Goal: Navigation & Orientation: Find specific page/section

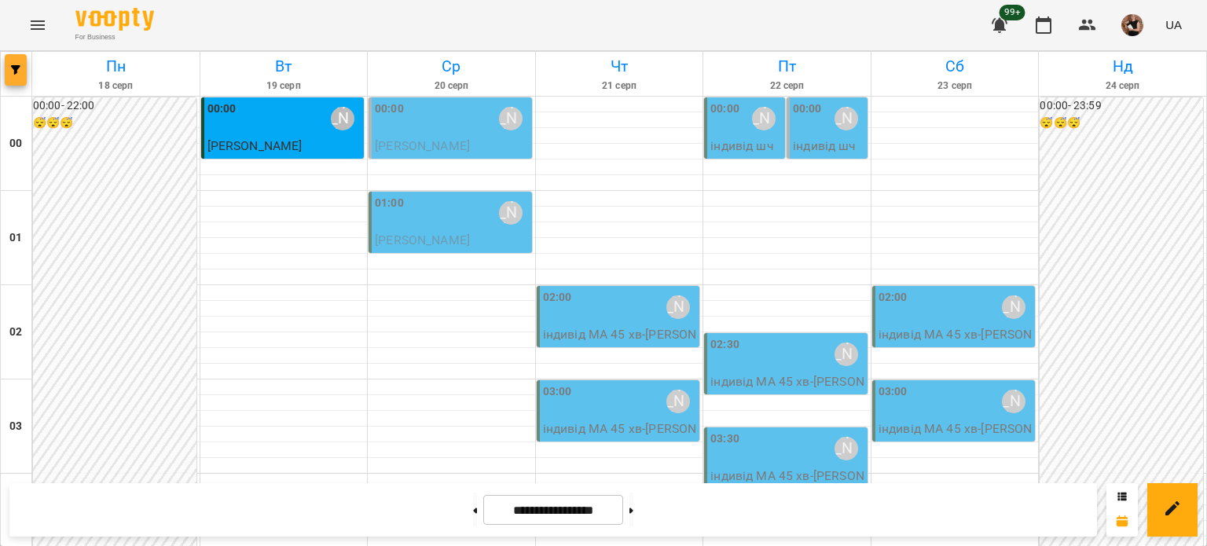
click at [16, 65] on icon "button" at bounding box center [15, 69] width 9 height 9
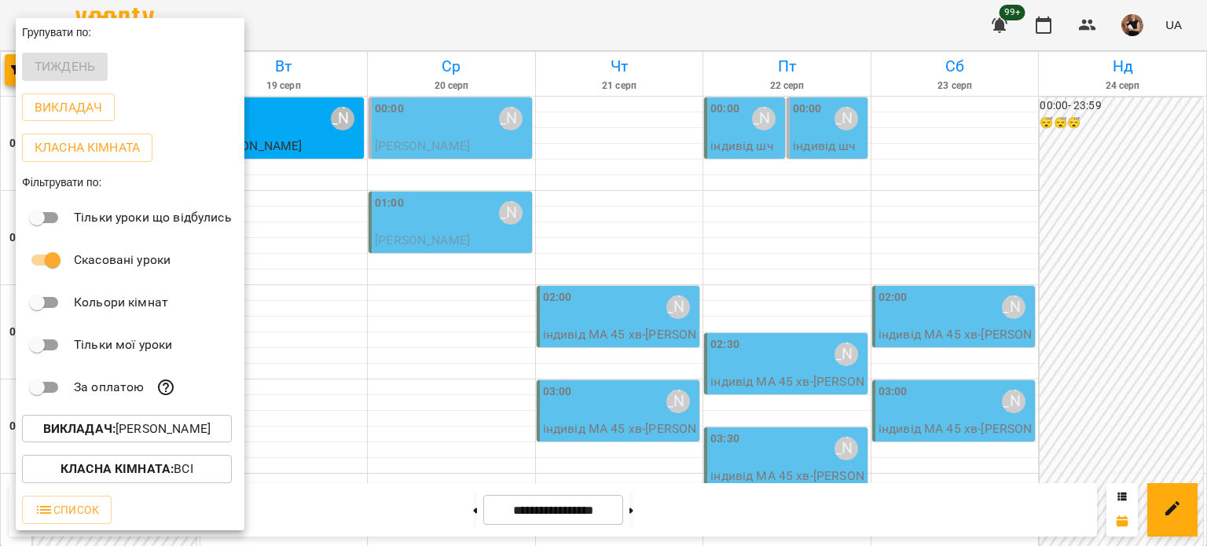
click at [135, 424] on p "Викладач : [PERSON_NAME]" at bounding box center [126, 429] width 167 height 19
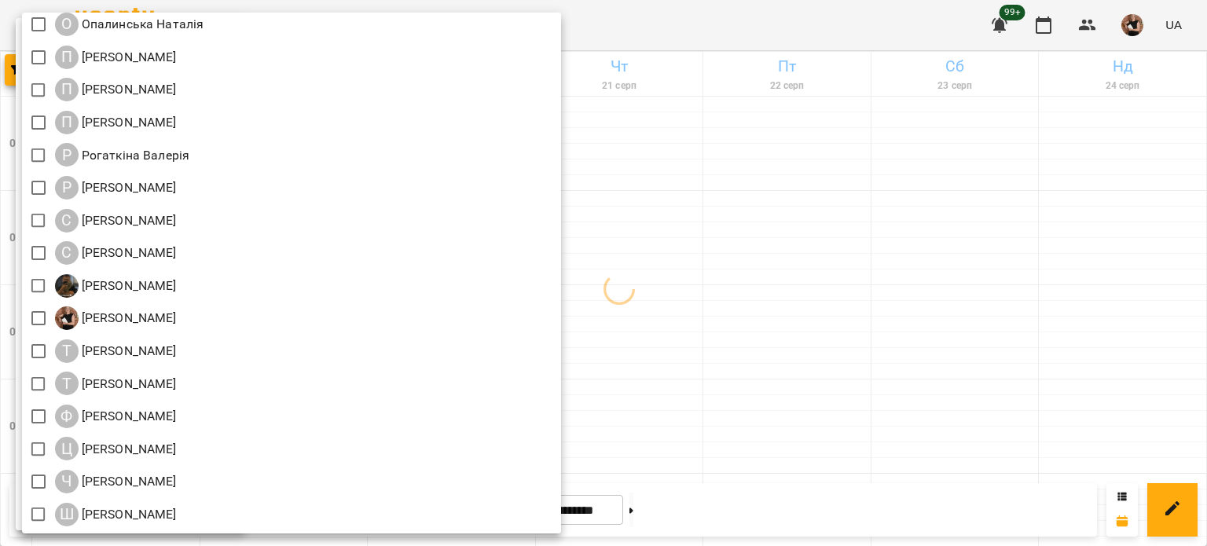
scroll to position [1611, 0]
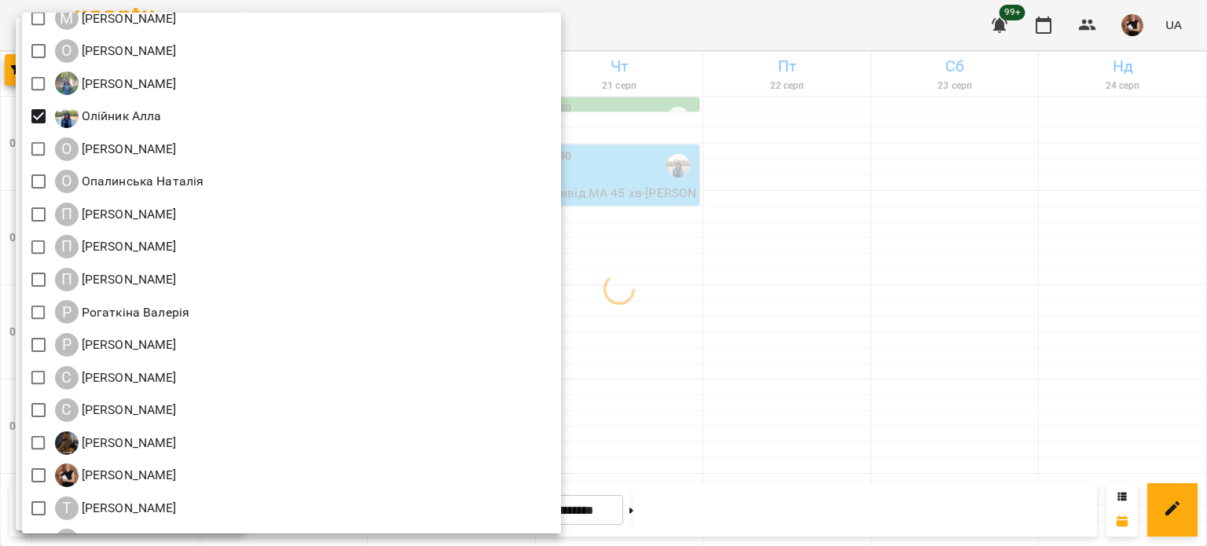
click at [824, 265] on div at bounding box center [603, 273] width 1207 height 546
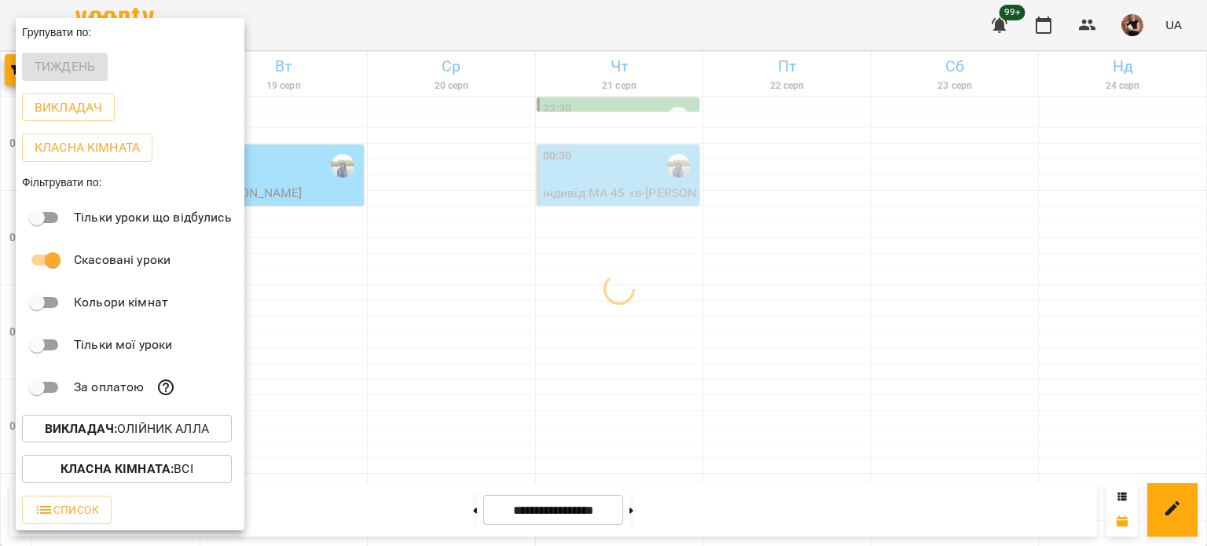
click at [830, 383] on div at bounding box center [603, 273] width 1207 height 546
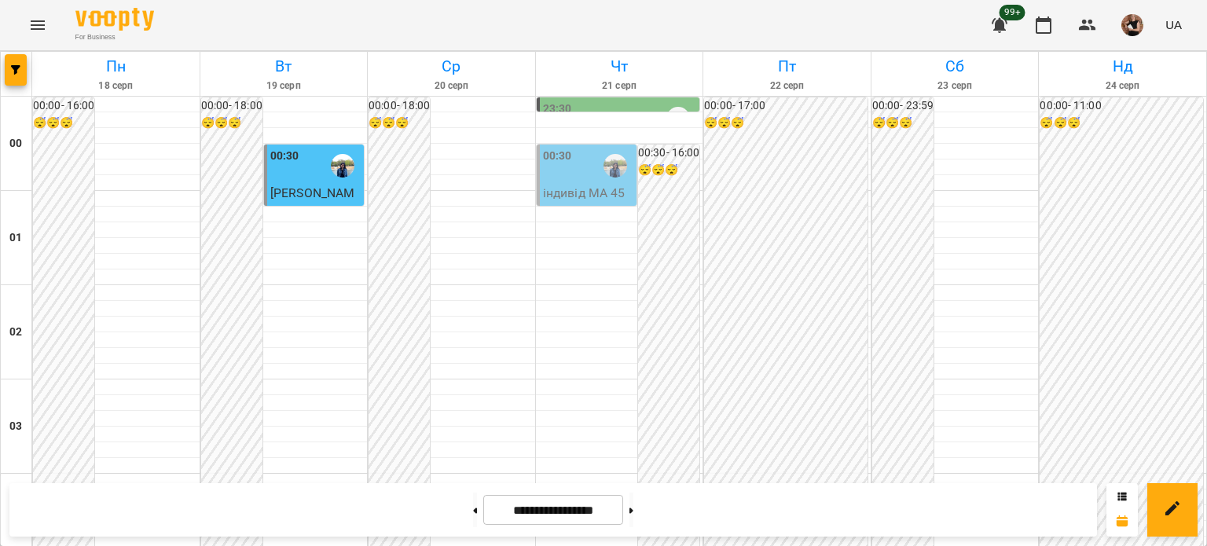
scroll to position [1883, 0]
click at [22, 72] on span "button" at bounding box center [16, 69] width 22 height 9
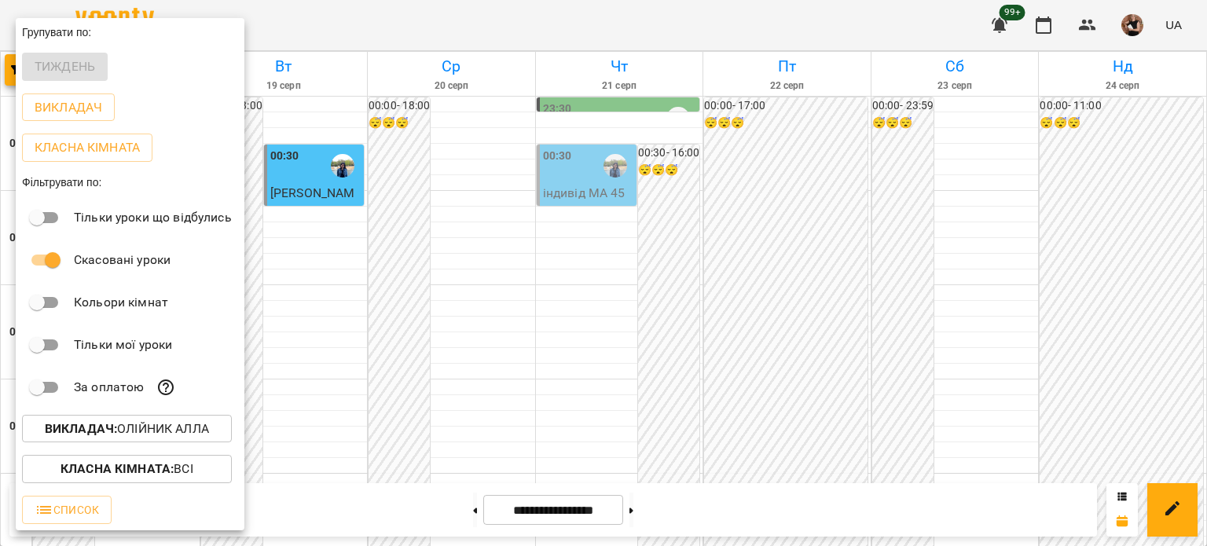
click at [173, 430] on p "Викладач : [PERSON_NAME]" at bounding box center [127, 429] width 164 height 19
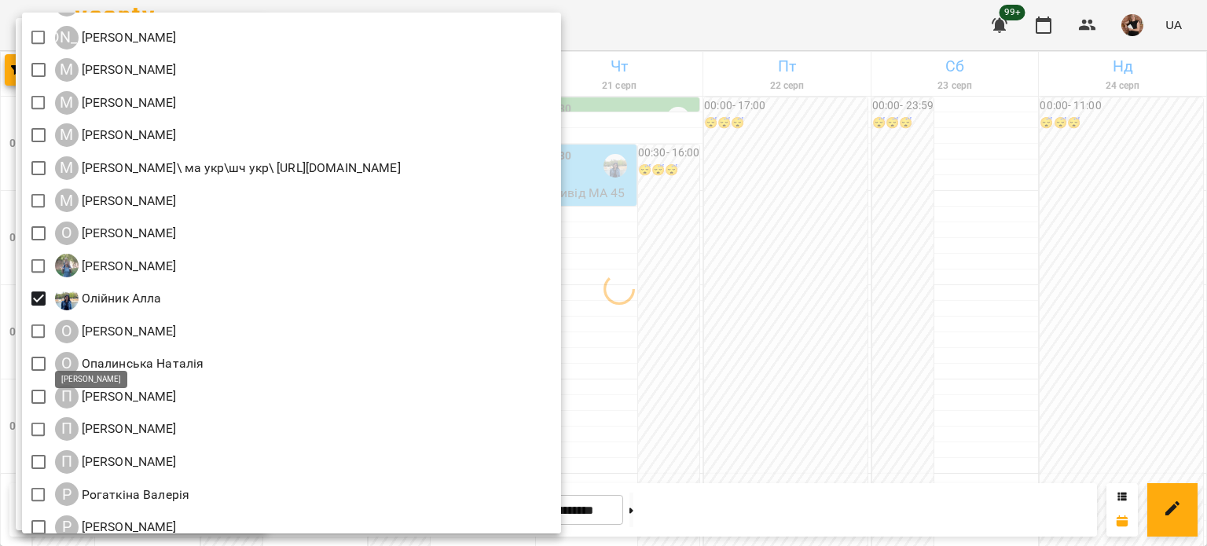
scroll to position [1650, 0]
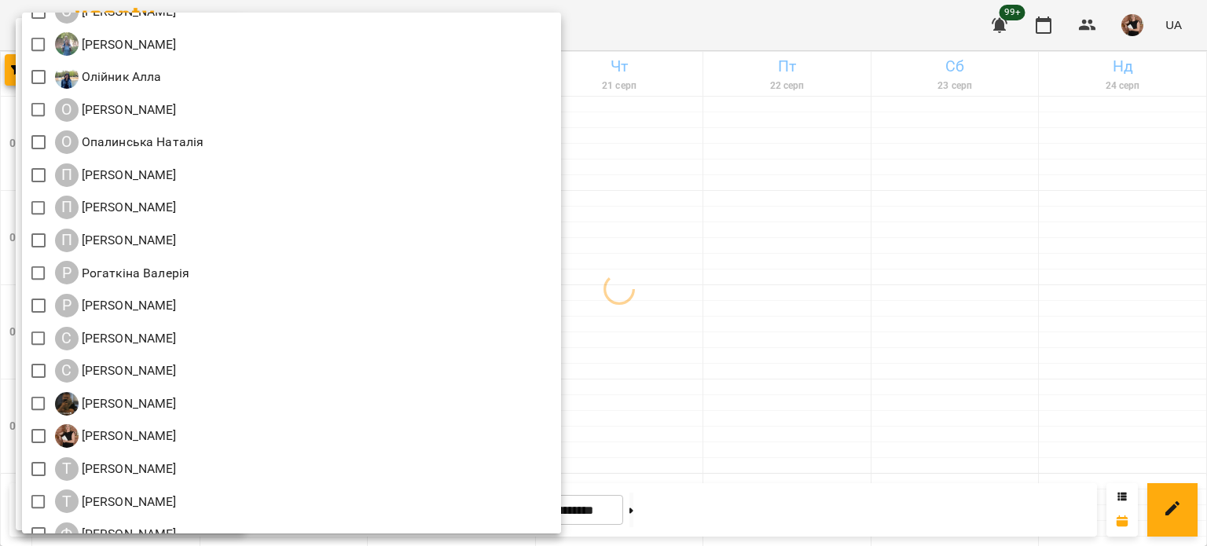
click at [811, 451] on div at bounding box center [603, 273] width 1207 height 546
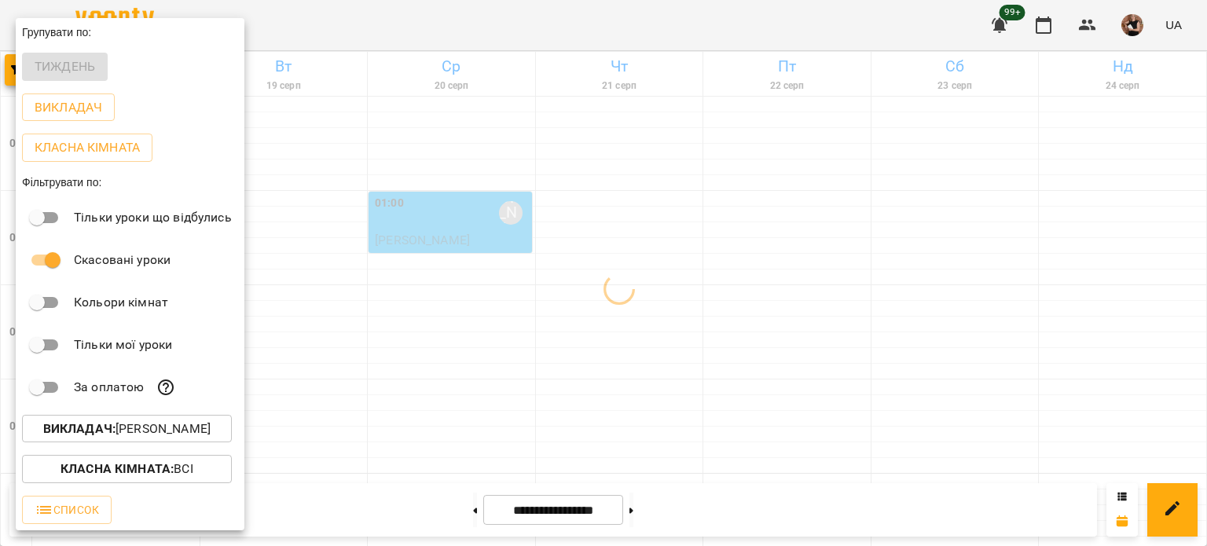
click at [658, 345] on div at bounding box center [603, 273] width 1207 height 546
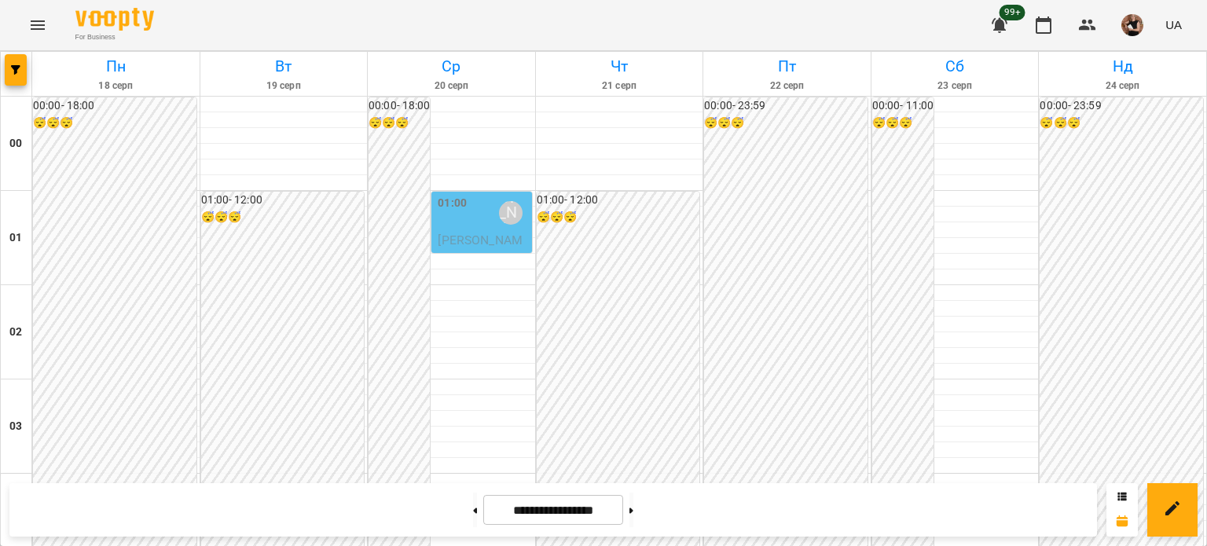
scroll to position [1333, 0]
click at [7, 65] on span "button" at bounding box center [16, 69] width 22 height 9
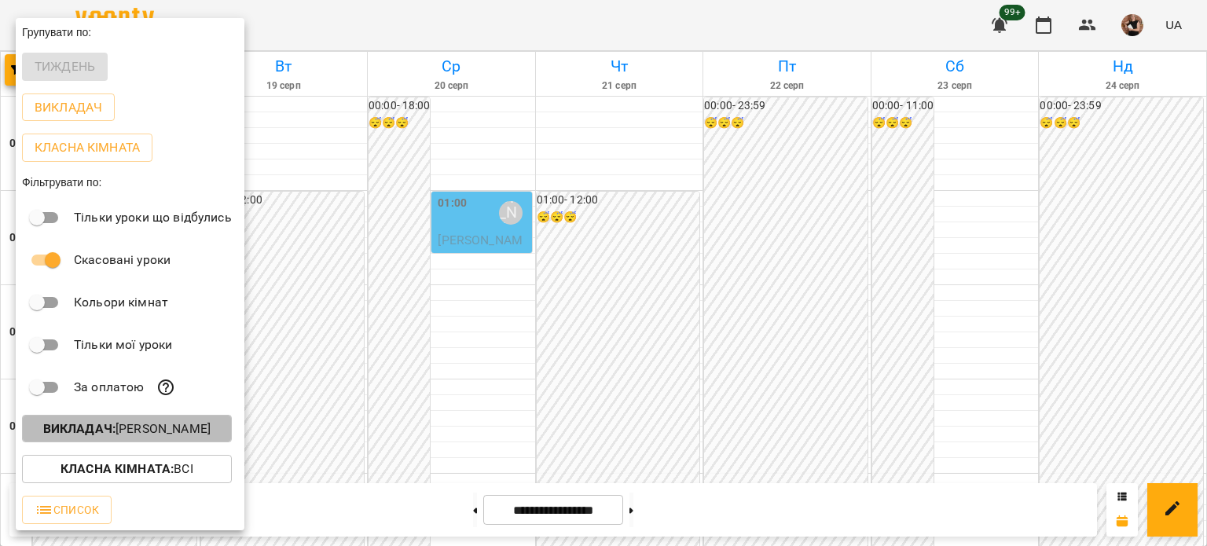
click at [125, 425] on p "Викладач : [PERSON_NAME]" at bounding box center [126, 429] width 167 height 19
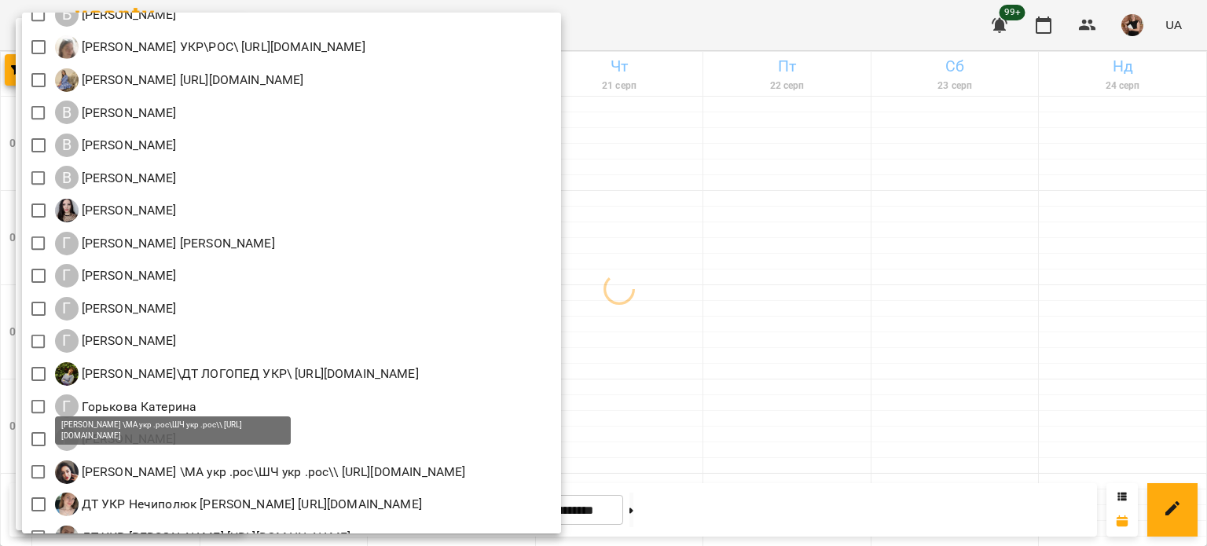
scroll to position [550, 0]
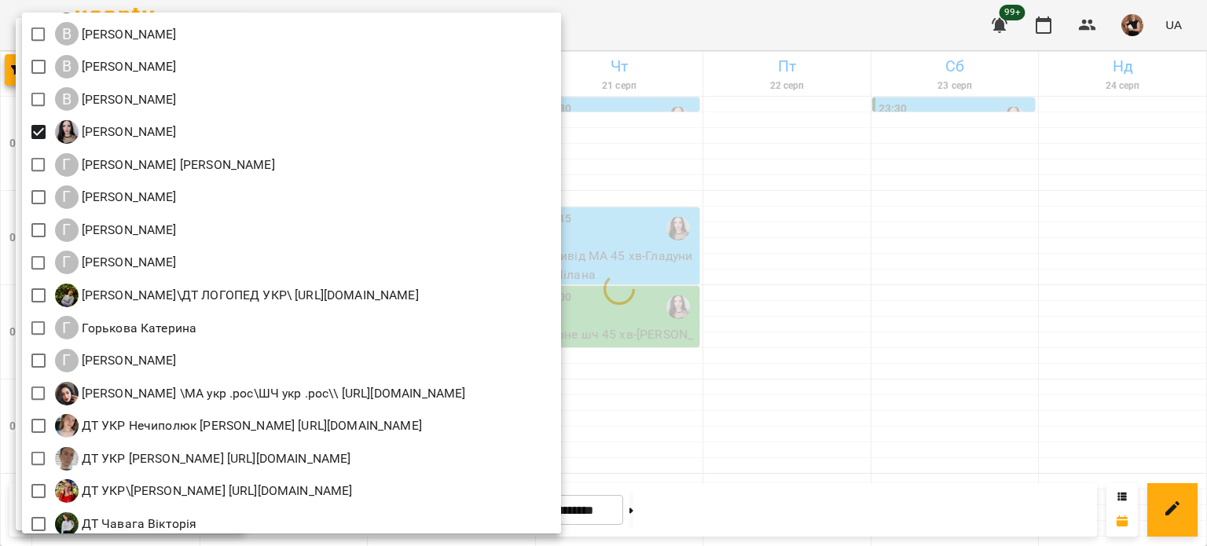
click at [782, 469] on div at bounding box center [603, 273] width 1207 height 546
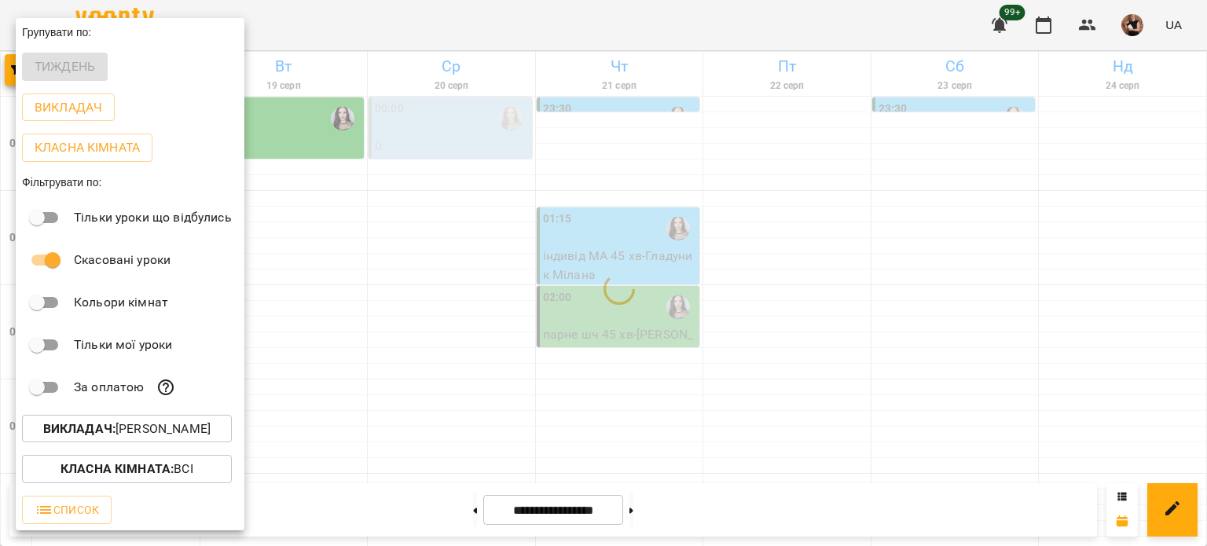
click at [783, 468] on div at bounding box center [603, 273] width 1207 height 546
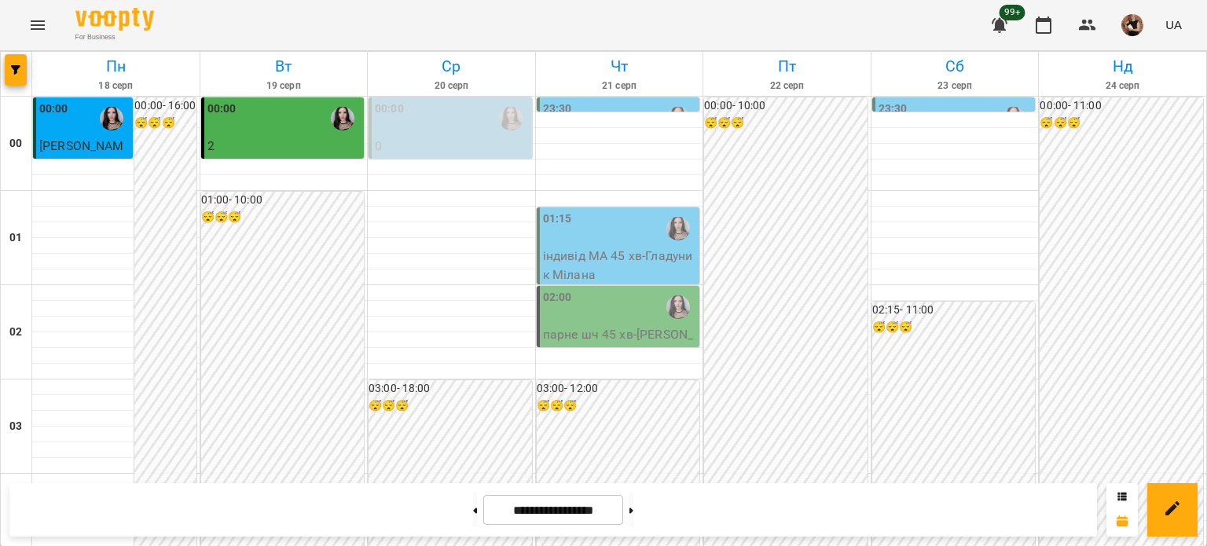
scroll to position [1883, 0]
click at [19, 66] on icon "button" at bounding box center [15, 69] width 9 height 9
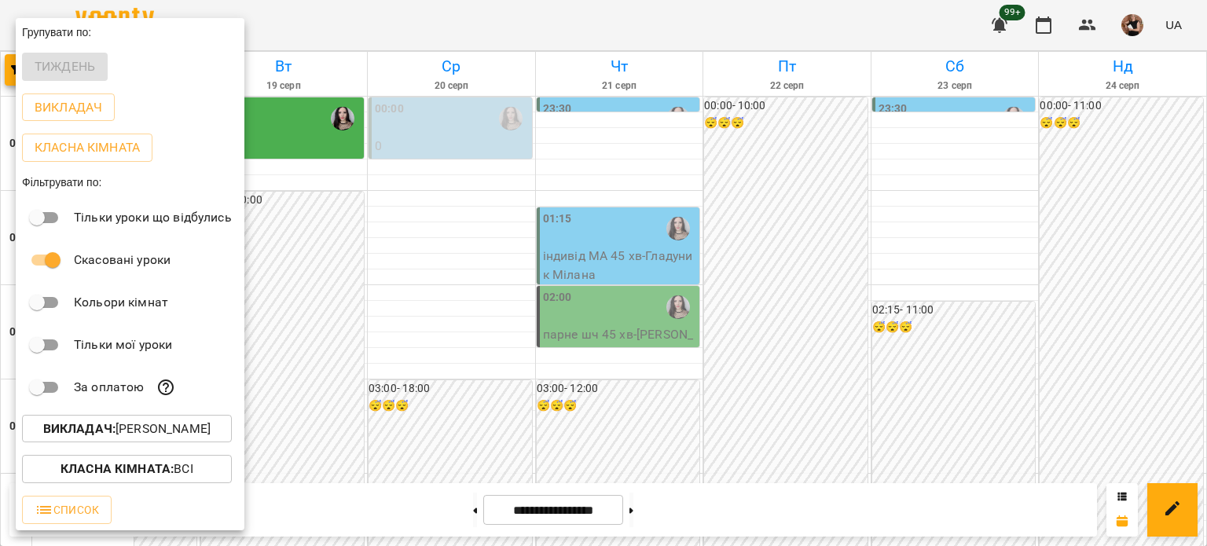
click at [189, 423] on p "Викладач : [PERSON_NAME]" at bounding box center [126, 429] width 167 height 19
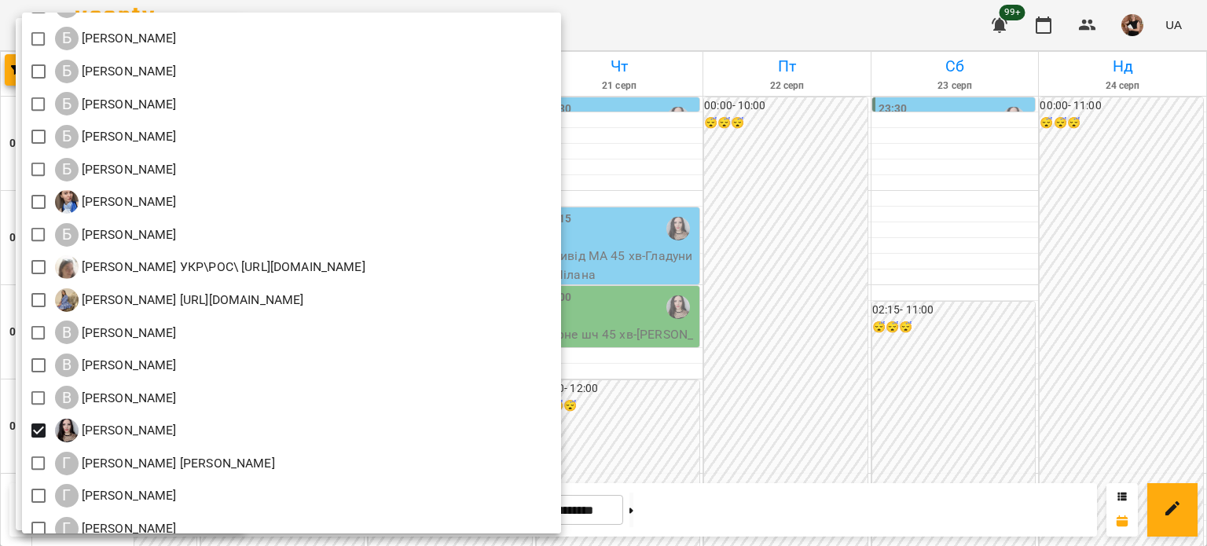
scroll to position [314, 0]
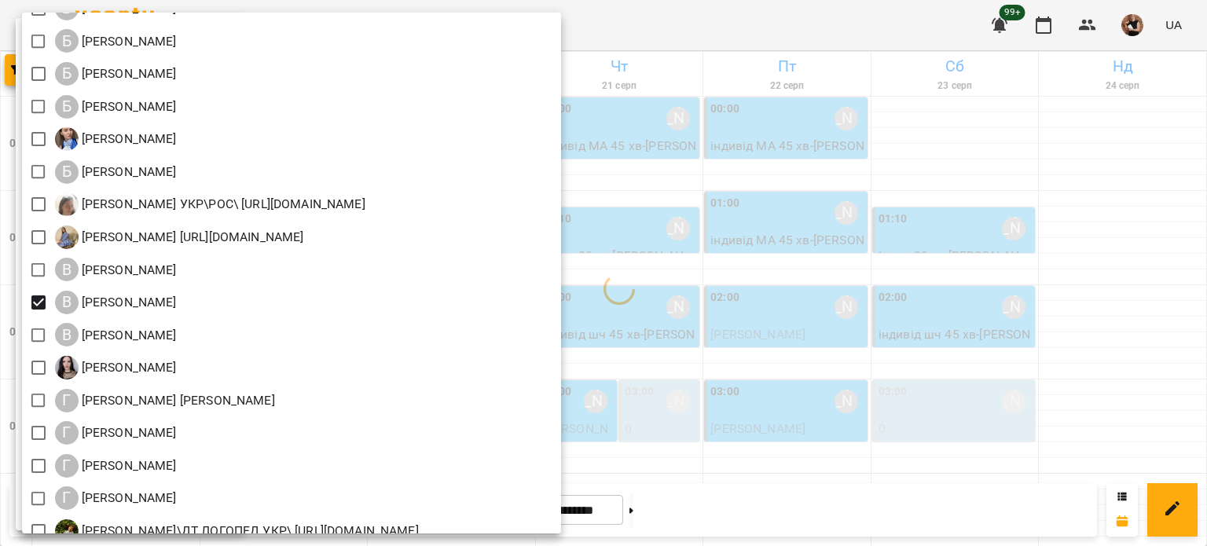
click at [882, 385] on div at bounding box center [603, 273] width 1207 height 546
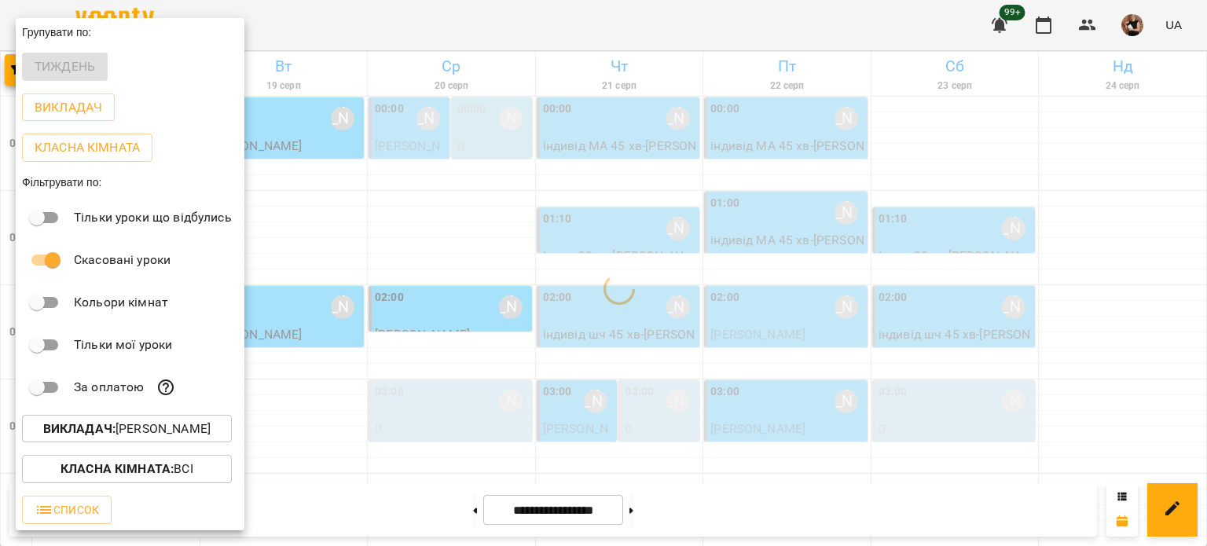
click at [72, 426] on b "Викладач :" at bounding box center [79, 428] width 72 height 15
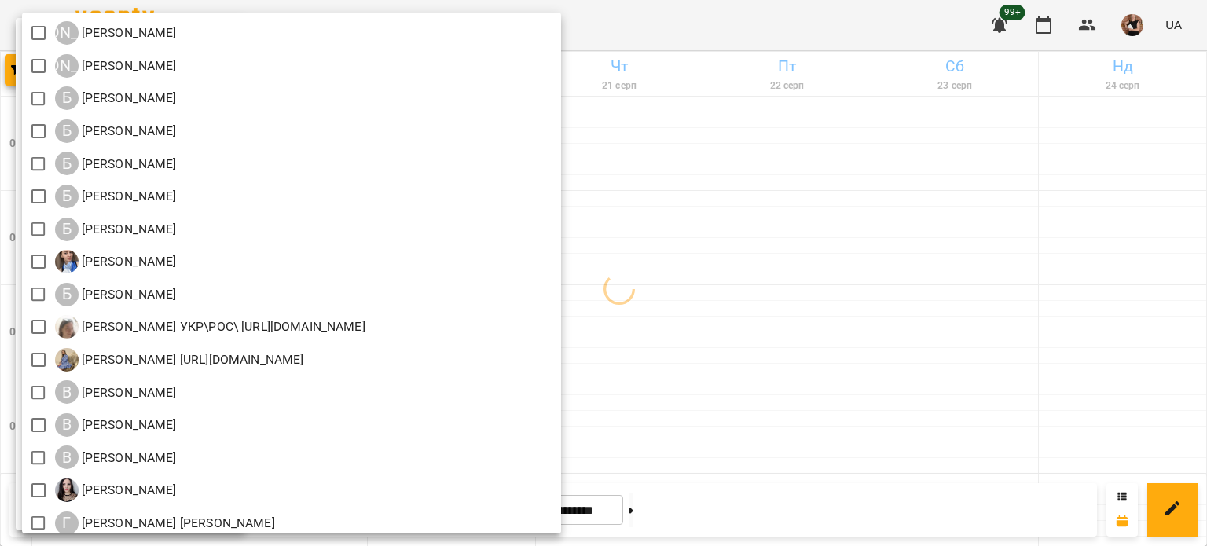
scroll to position [79, 0]
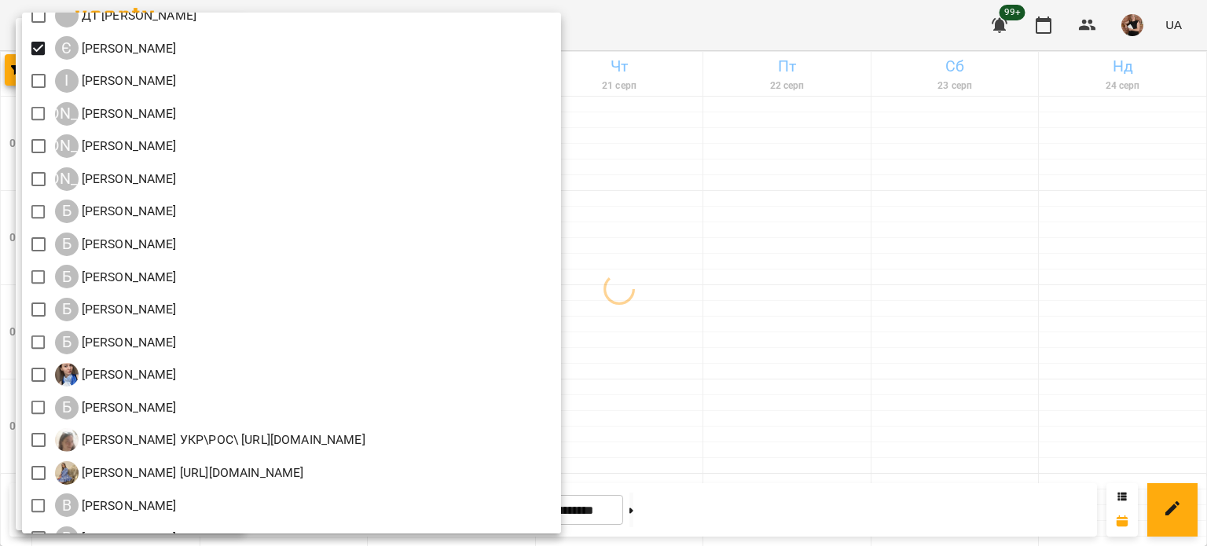
click at [812, 388] on div at bounding box center [603, 273] width 1207 height 546
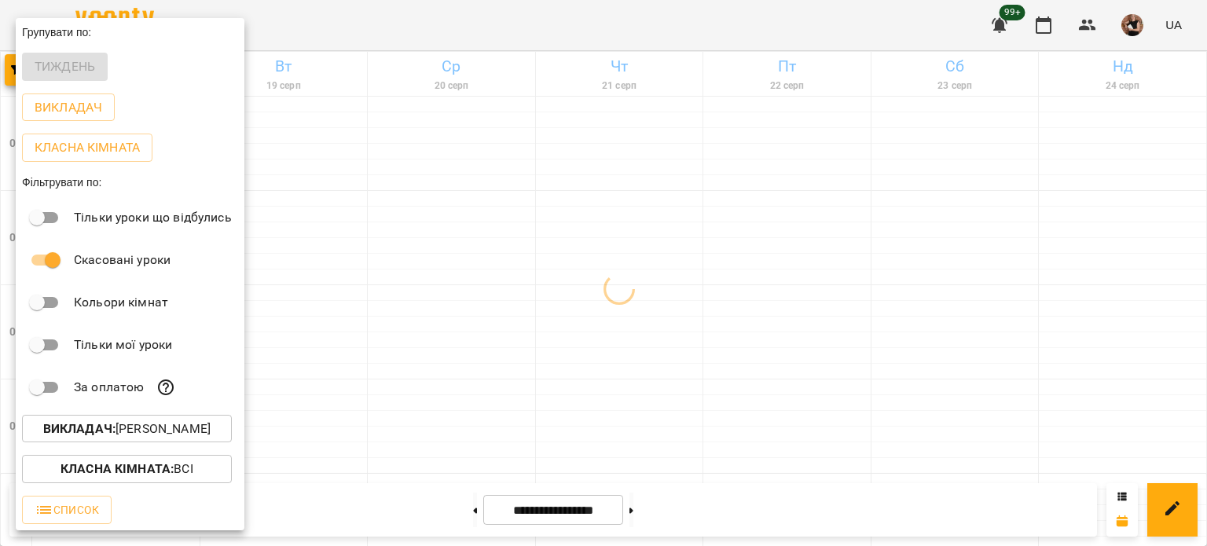
click at [198, 433] on p "Викладач : [PERSON_NAME]" at bounding box center [126, 429] width 167 height 19
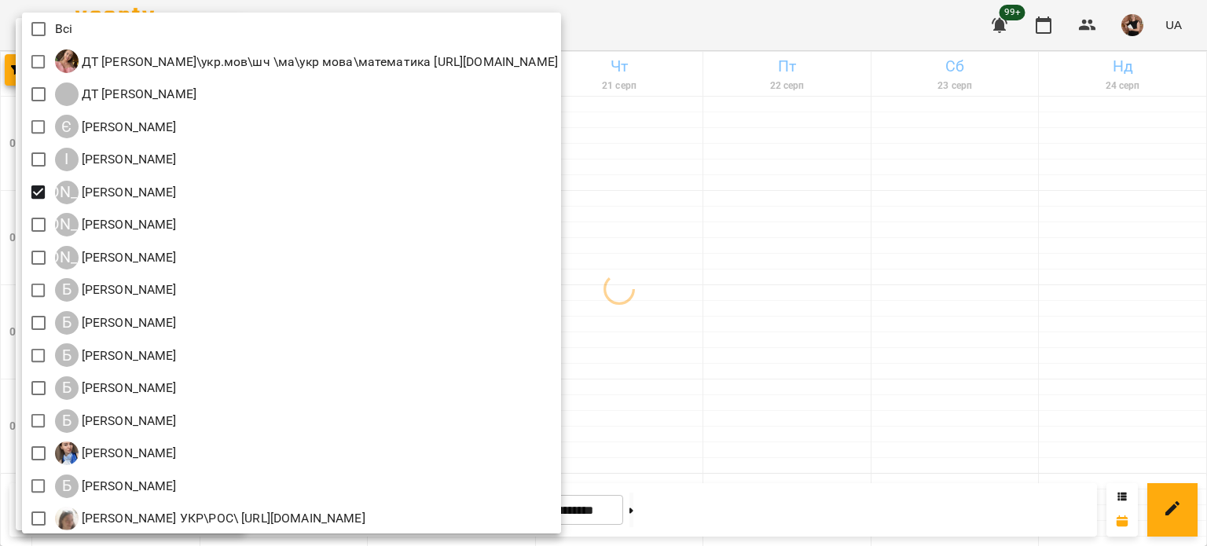
click at [690, 436] on div at bounding box center [603, 273] width 1207 height 546
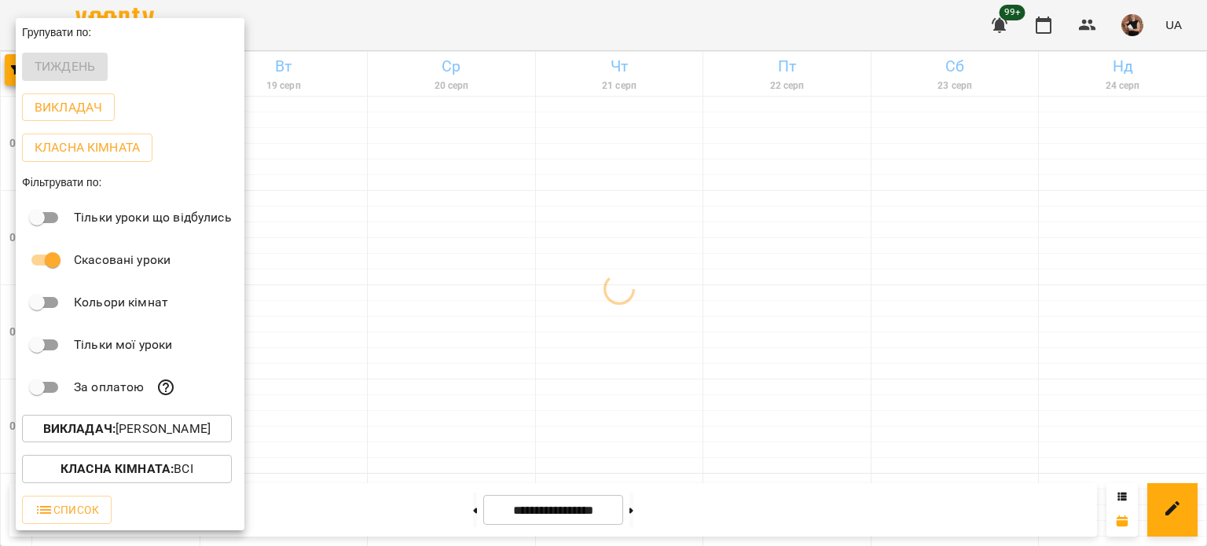
click at [768, 439] on div at bounding box center [603, 273] width 1207 height 546
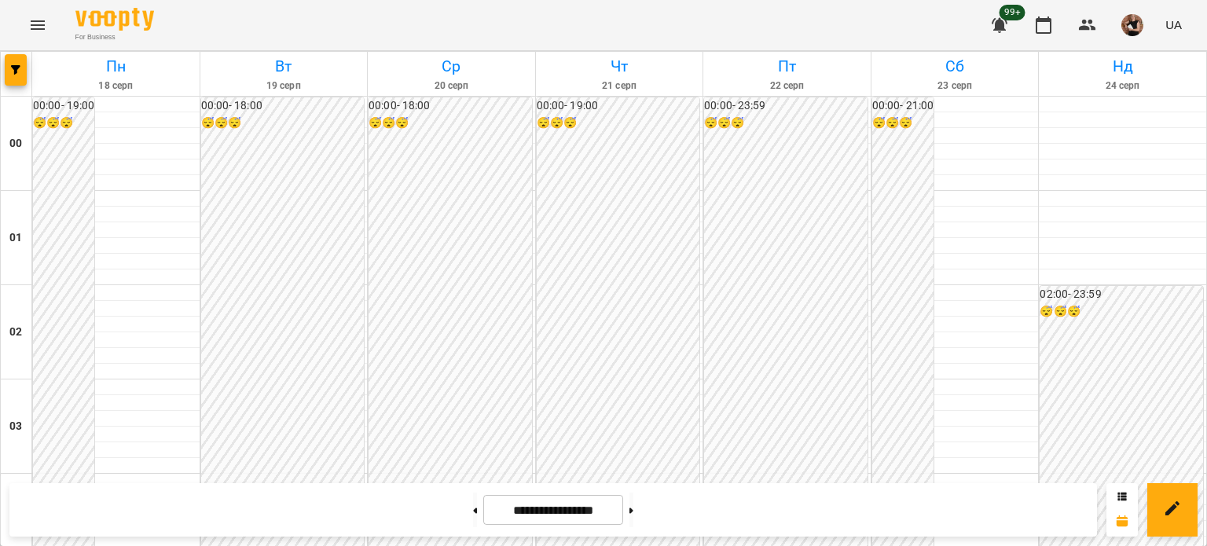
scroll to position [1883, 0]
click at [9, 76] on button "button" at bounding box center [16, 69] width 22 height 31
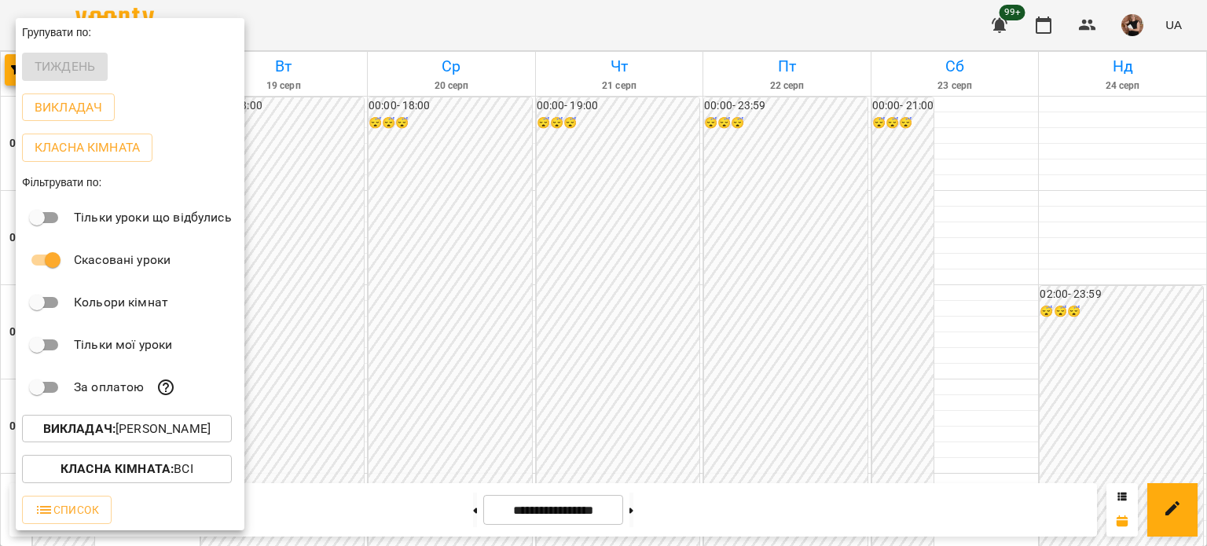
click at [145, 424] on p "Викладач : [PERSON_NAME]" at bounding box center [126, 429] width 167 height 19
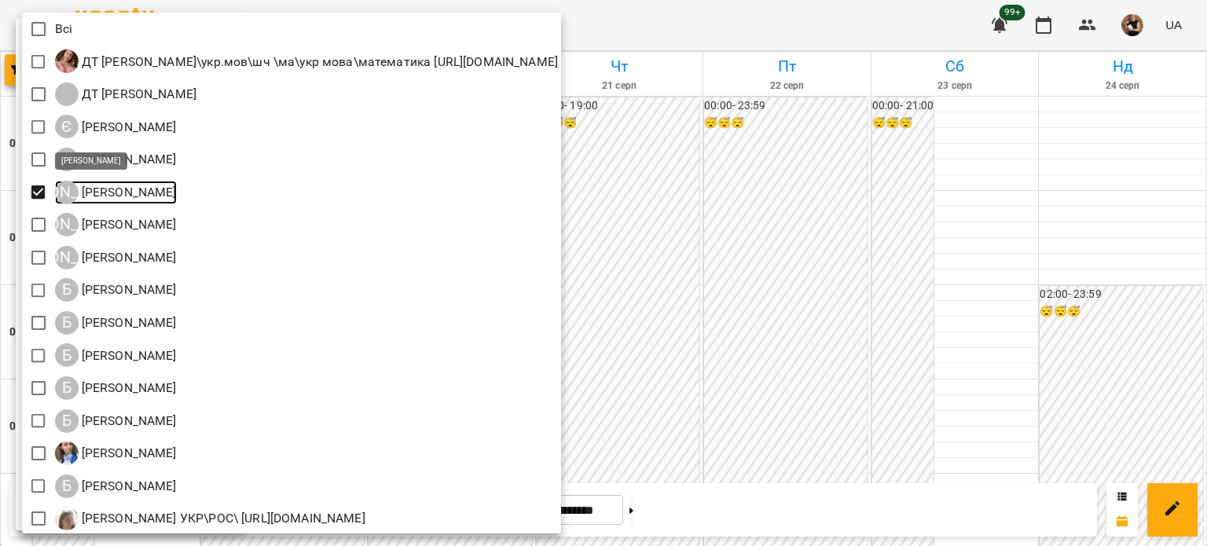
click at [55, 200] on link "А [PERSON_NAME]" at bounding box center [116, 193] width 122 height 24
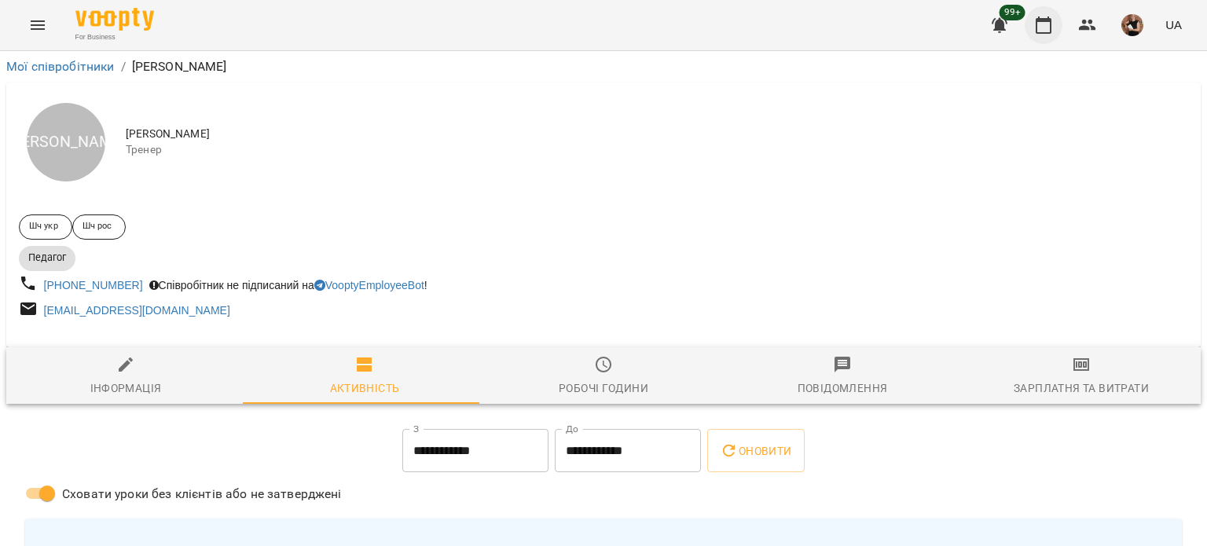
click at [1039, 24] on icon "button" at bounding box center [1043, 25] width 19 height 19
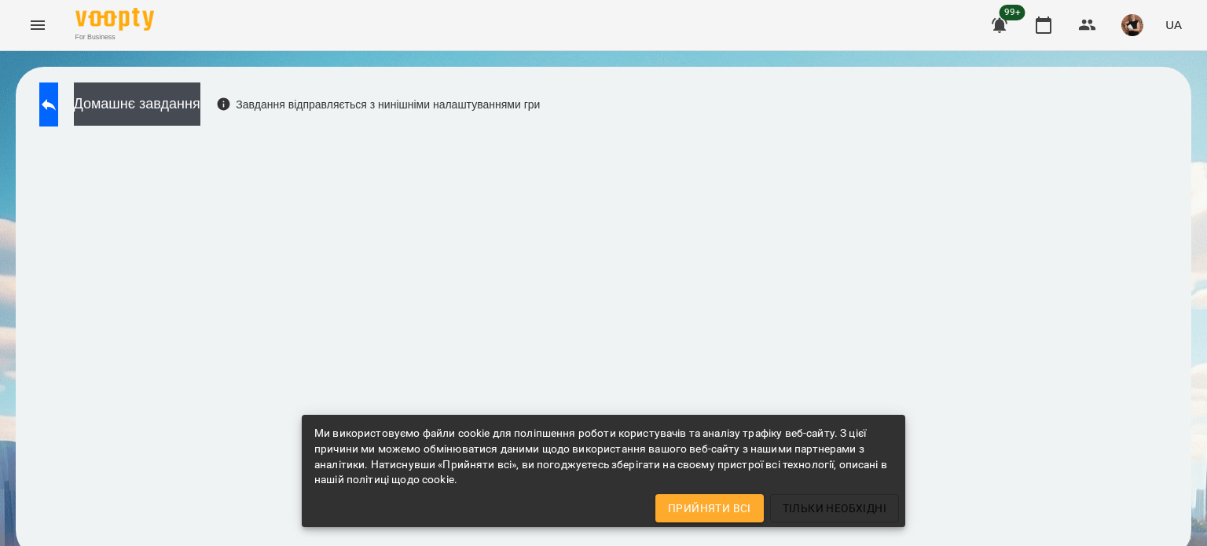
click at [35, 34] on button "Menu" at bounding box center [38, 25] width 38 height 38
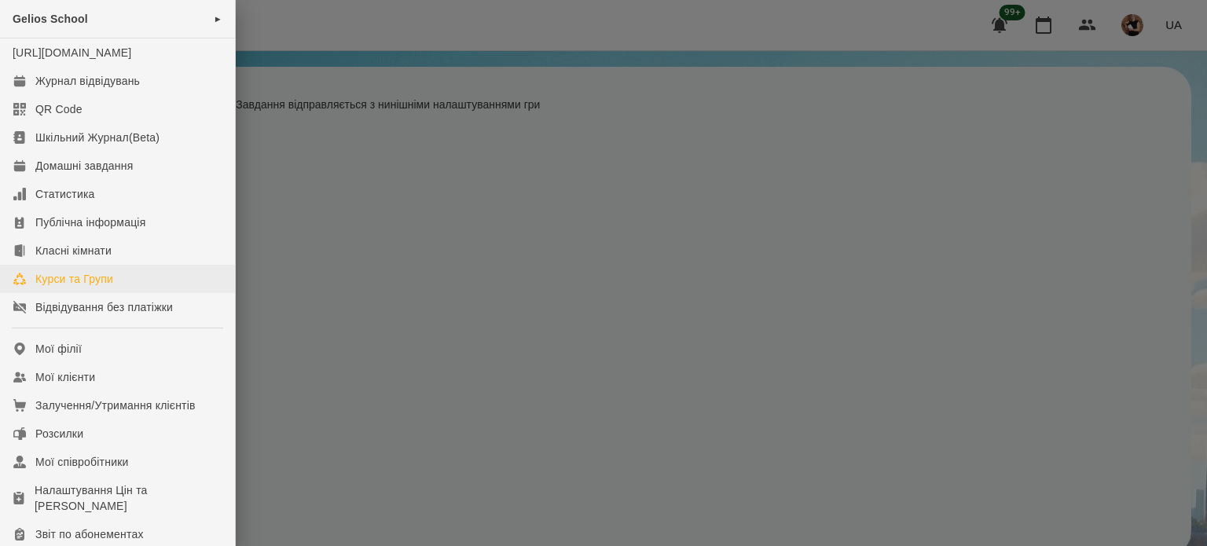
scroll to position [236, 0]
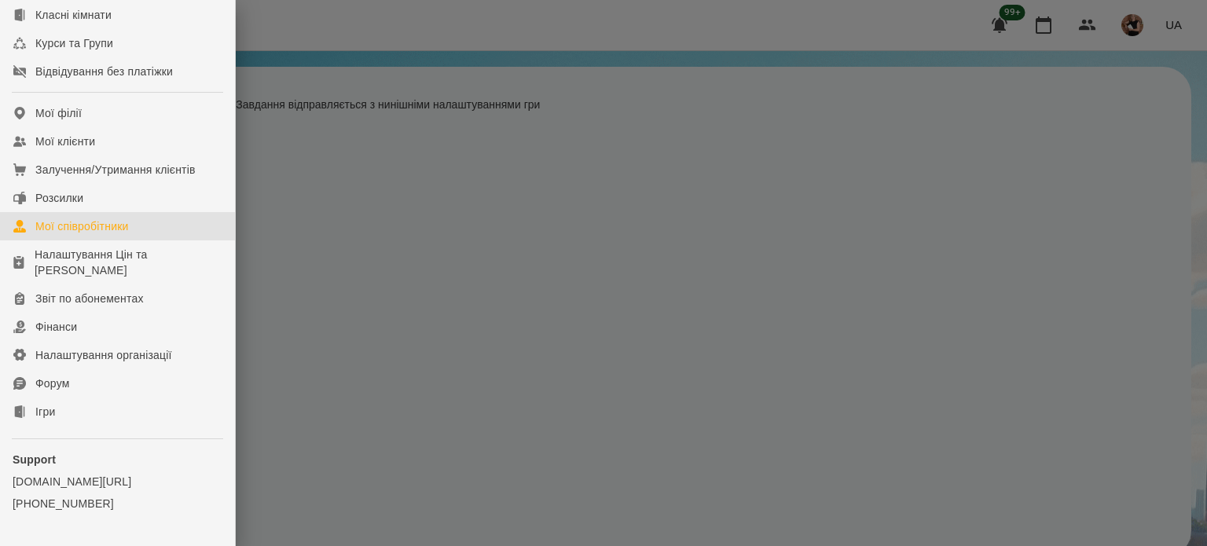
click at [66, 234] on div "Мої співробітники" at bounding box center [82, 226] width 94 height 16
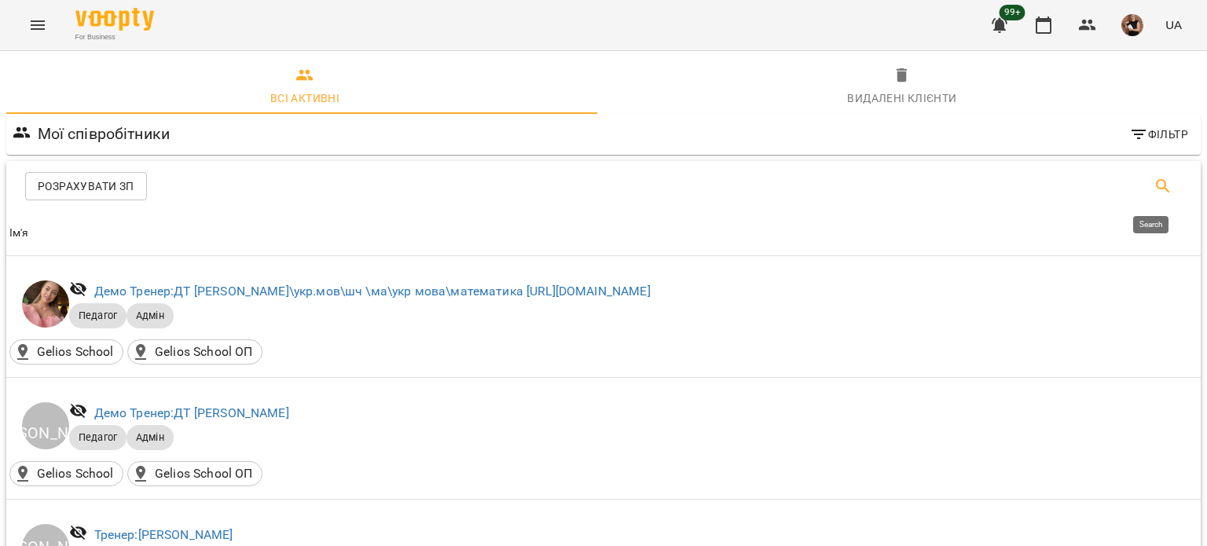
click at [1153, 186] on icon "Search" at bounding box center [1162, 186] width 19 height 19
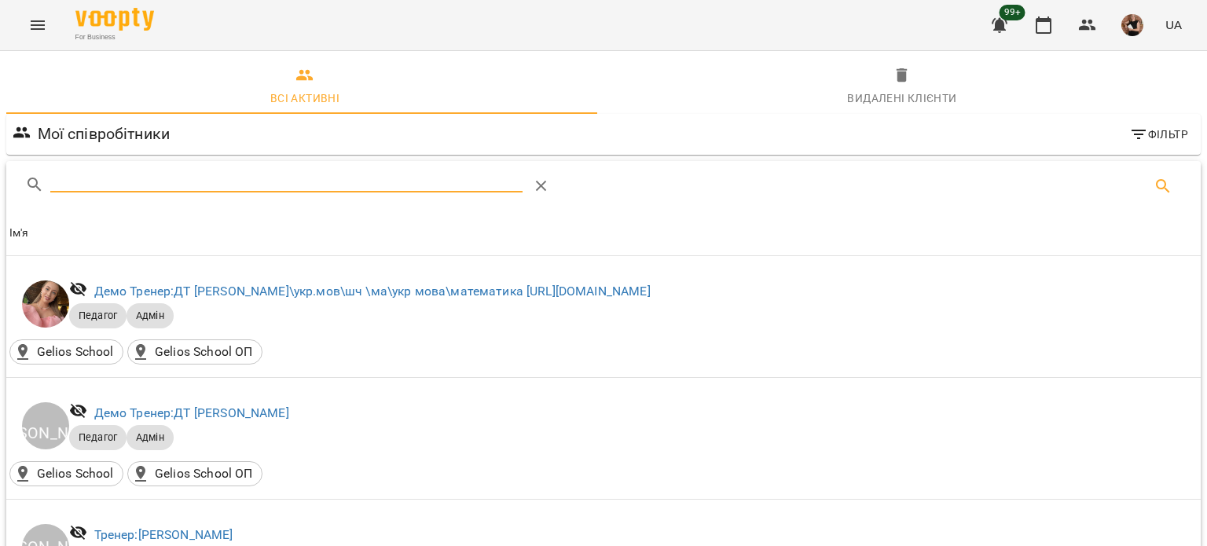
click at [314, 178] on input "Search" at bounding box center [286, 179] width 472 height 25
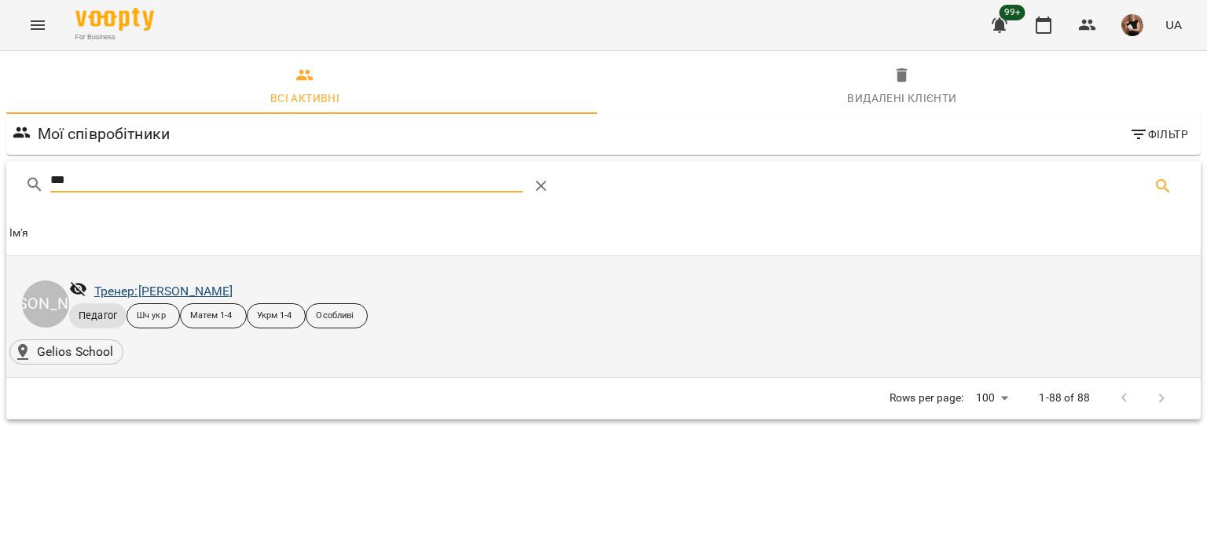
type input "***"
click at [205, 289] on link "Тренер: Гвоздик Надія" at bounding box center [163, 291] width 139 height 15
